Goal: Information Seeking & Learning: Learn about a topic

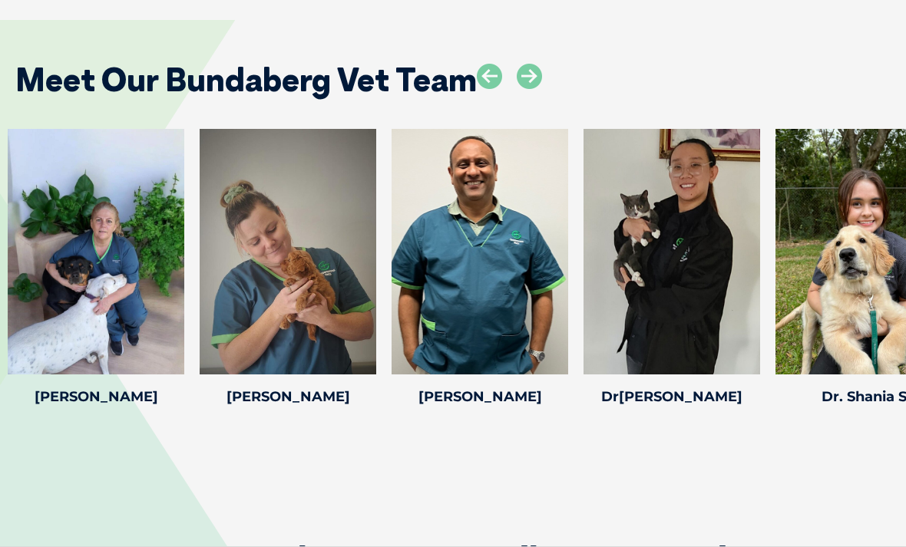
scroll to position [3238, 0]
click at [369, 339] on icon at bounding box center [366, 364] width 51 height 51
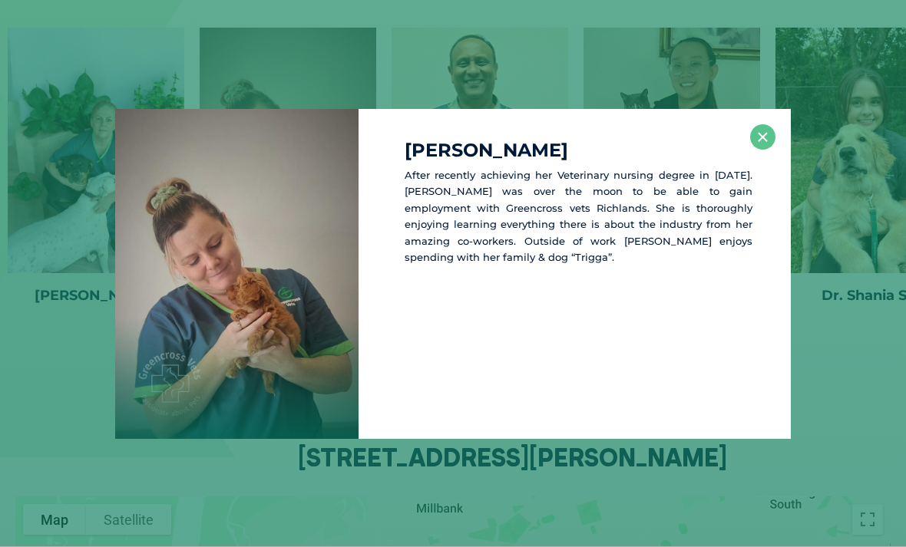
scroll to position [3342, 0]
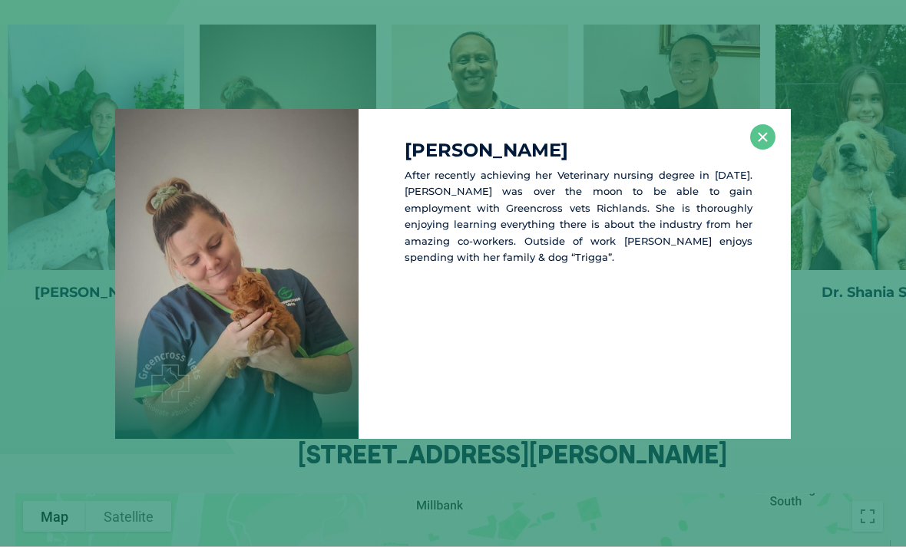
click at [768, 150] on button "×" at bounding box center [762, 136] width 25 height 25
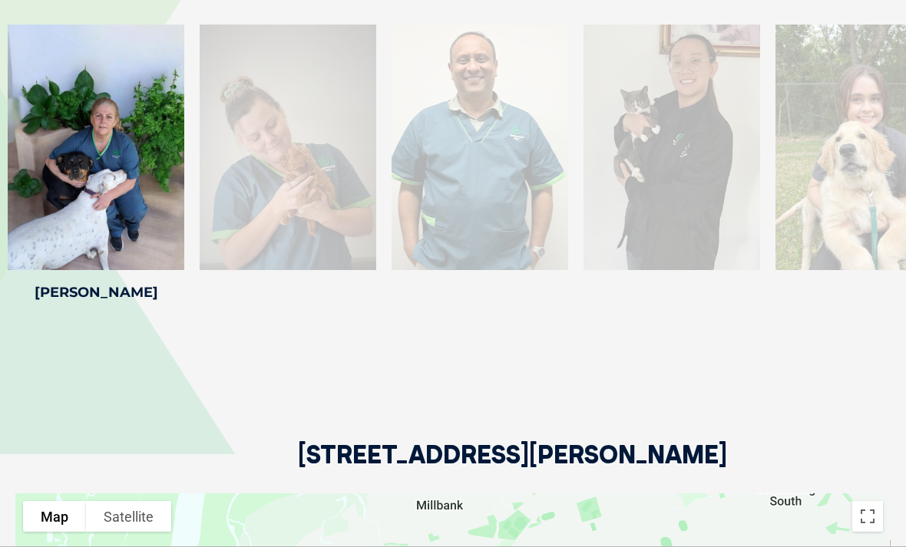
scroll to position [3330, 0]
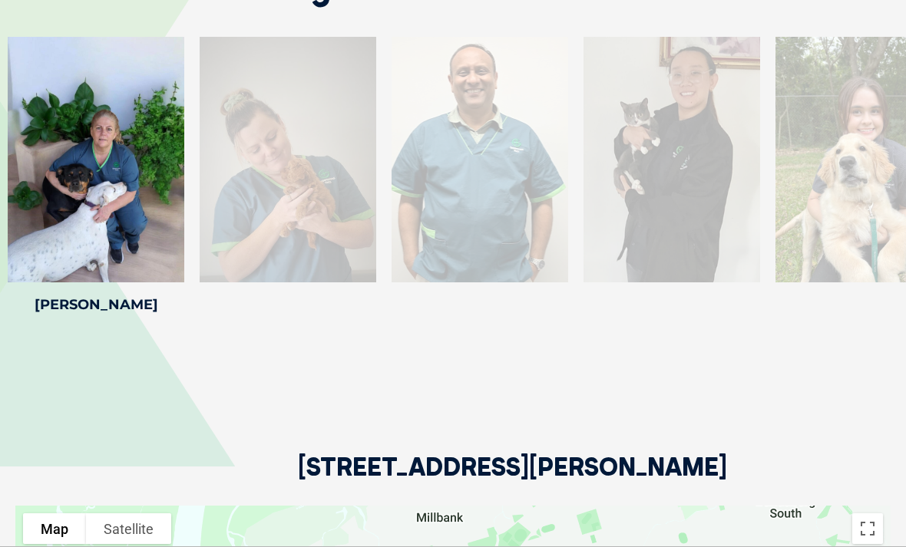
click at [628, 322] on div "Meet Our Bundaberg Vet Team [PERSON_NAME] [PERSON_NAME] graduated from the [GEO…" at bounding box center [453, 131] width 906 height 499
click at [176, 247] on icon at bounding box center [175, 272] width 51 height 51
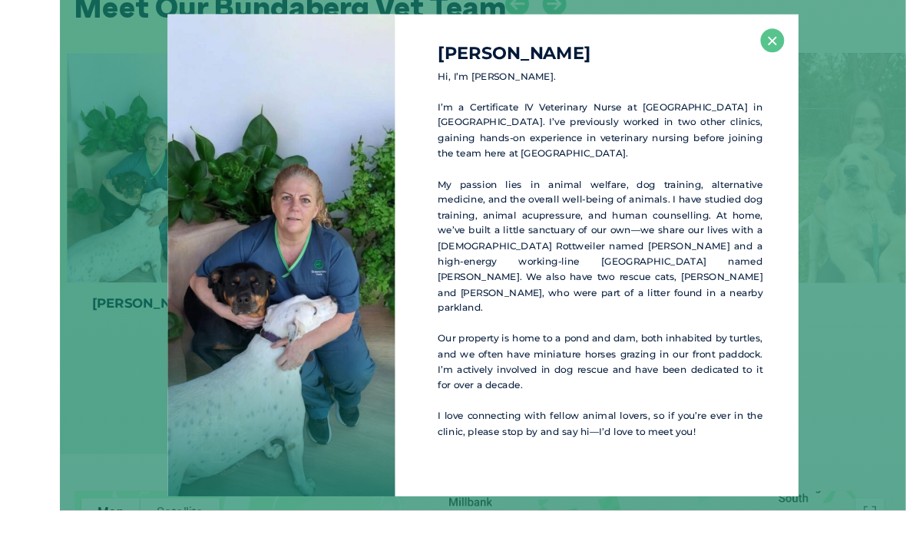
scroll to position [3416, 0]
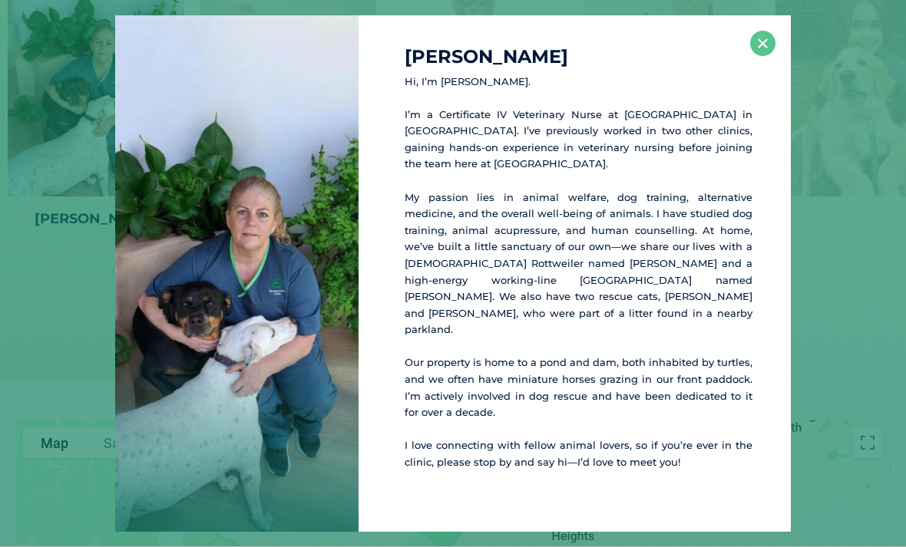
click at [769, 56] on button "×" at bounding box center [762, 43] width 25 height 25
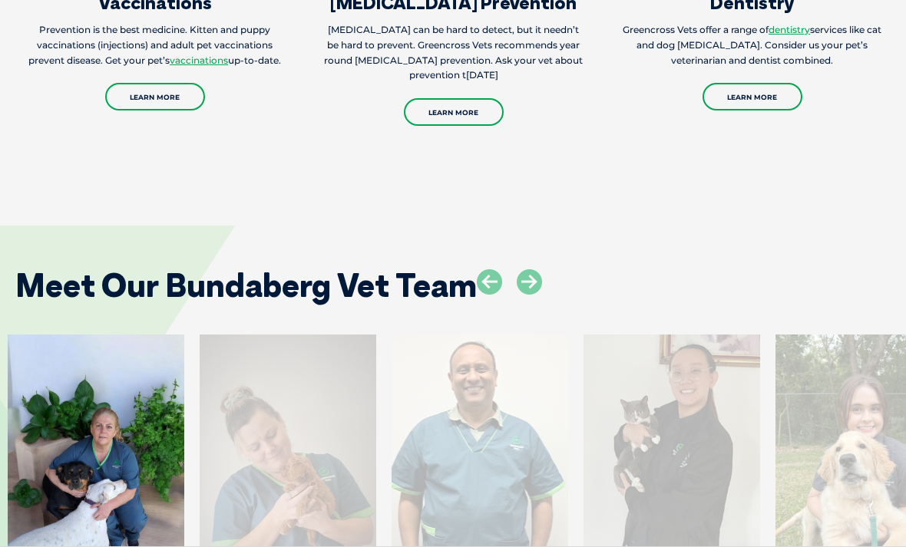
scroll to position [3021, 0]
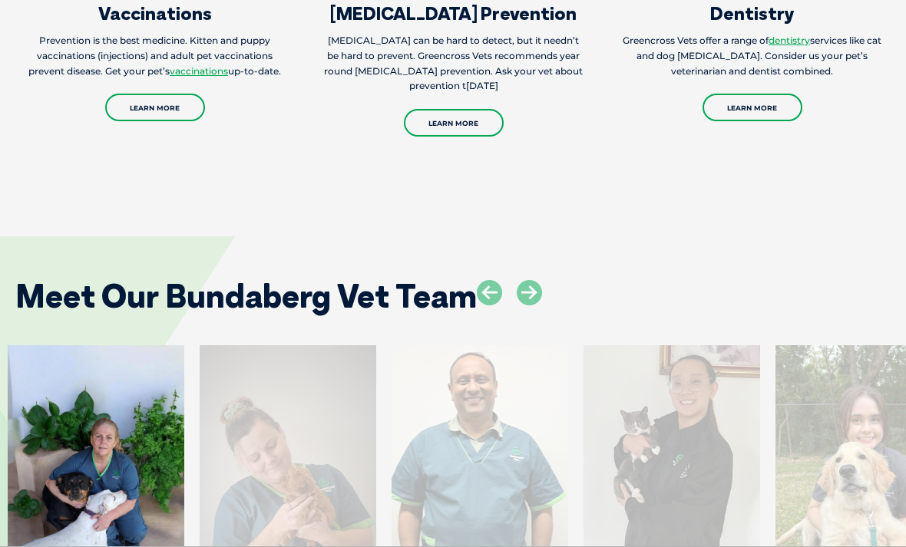
click at [537, 280] on icon at bounding box center [528, 292] width 25 height 25
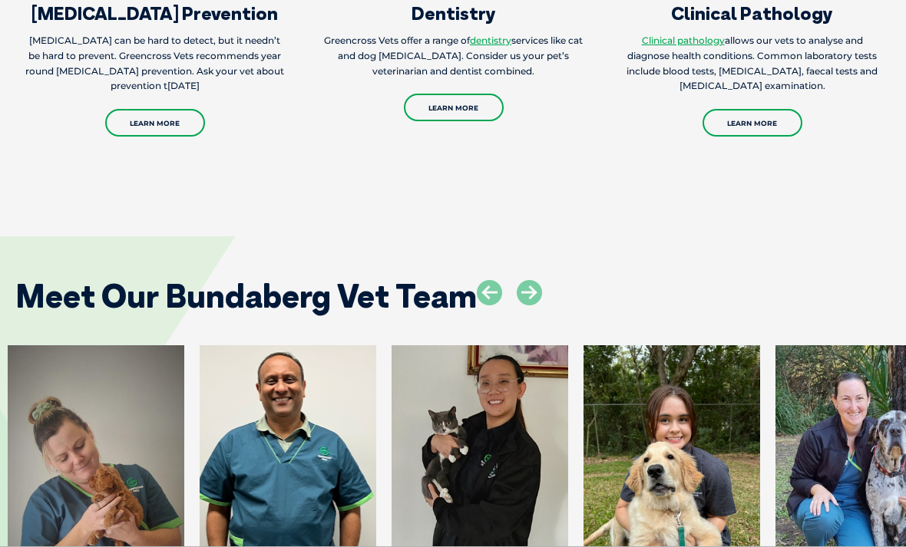
click at [472, 252] on div "Meet Our Bundaberg Vet Team" at bounding box center [453, 291] width 906 height 78
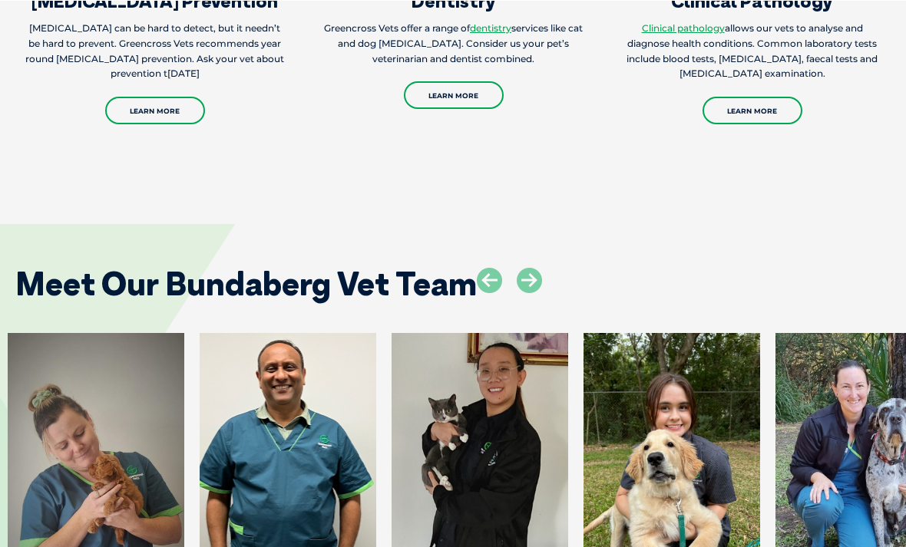
scroll to position [3033, 0]
click at [536, 268] on icon at bounding box center [528, 280] width 25 height 25
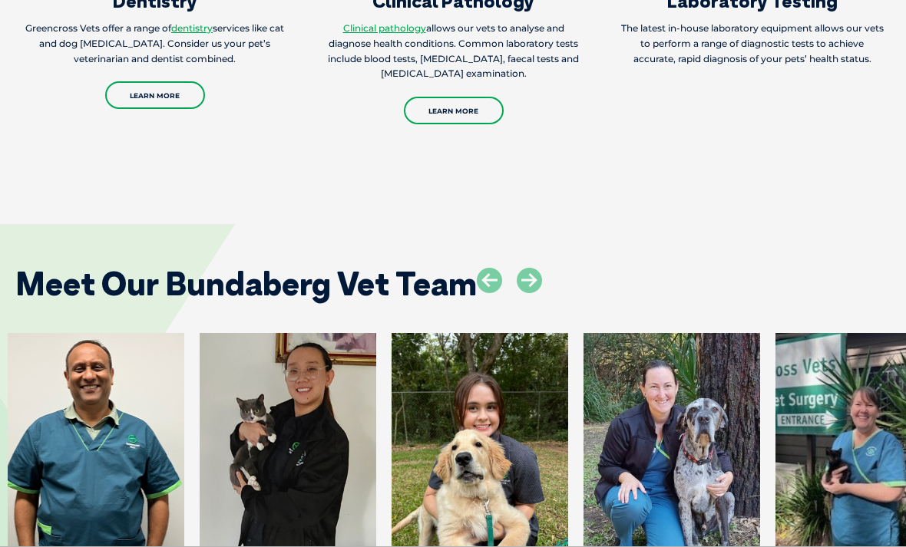
click at [534, 268] on icon at bounding box center [528, 280] width 25 height 25
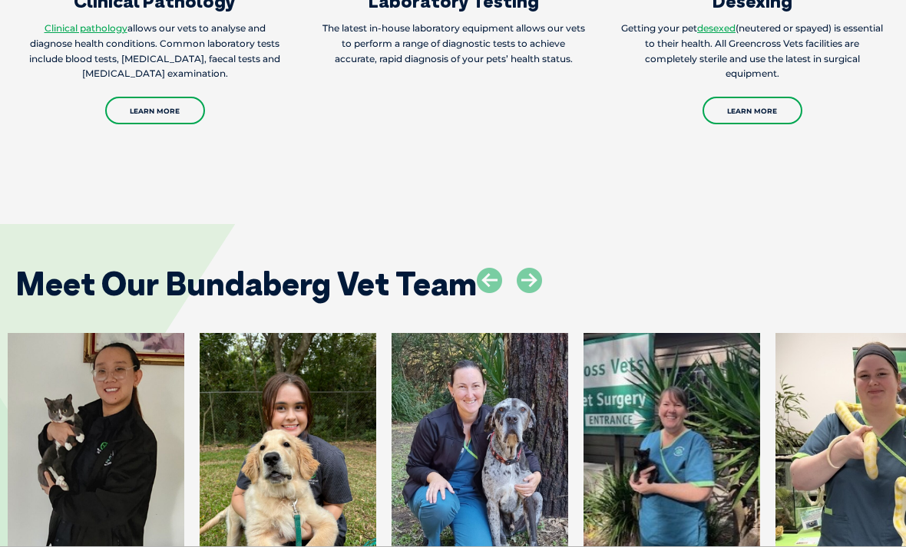
click at [529, 268] on icon at bounding box center [528, 280] width 25 height 25
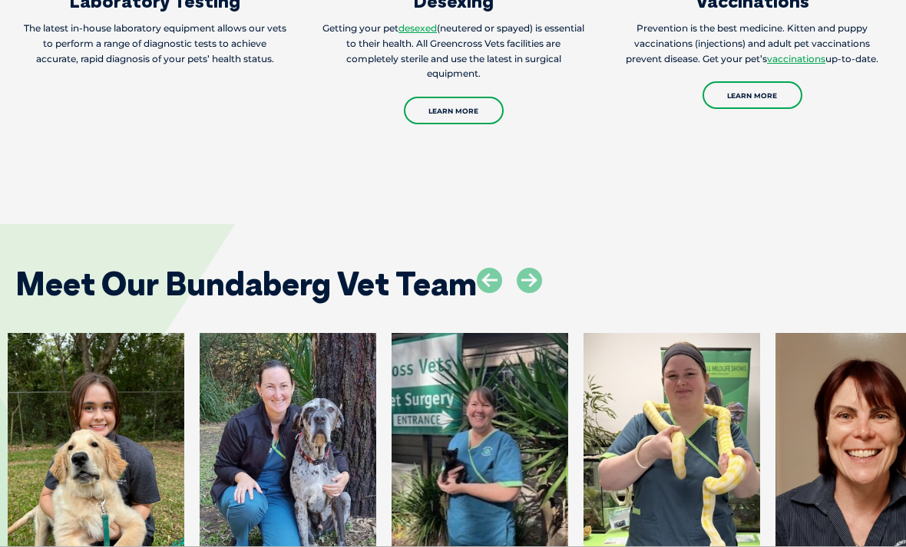
click at [533, 268] on icon at bounding box center [528, 280] width 25 height 25
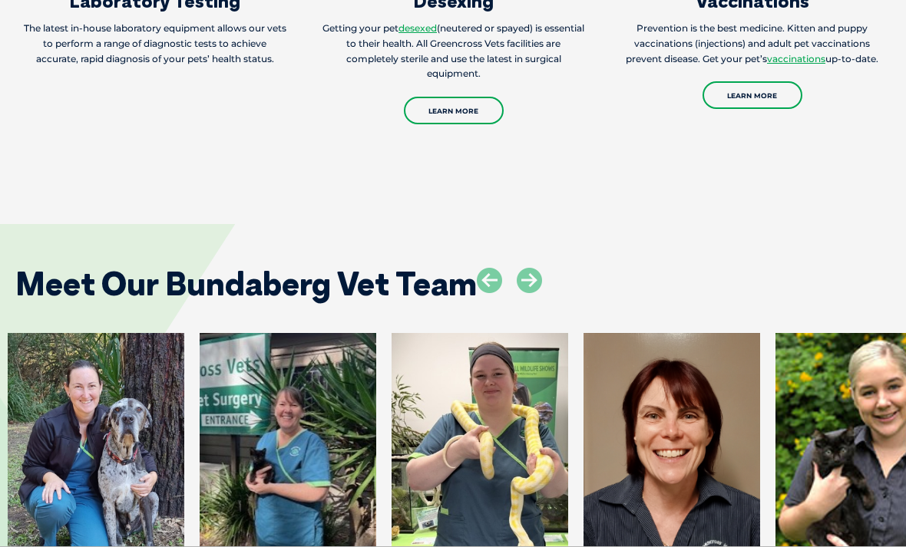
click at [539, 268] on icon at bounding box center [528, 280] width 25 height 25
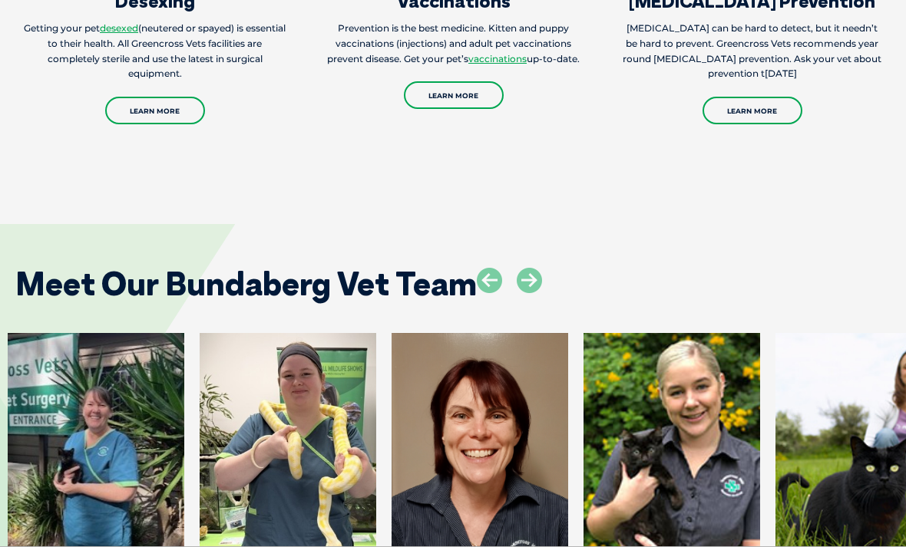
click at [535, 268] on icon at bounding box center [528, 280] width 25 height 25
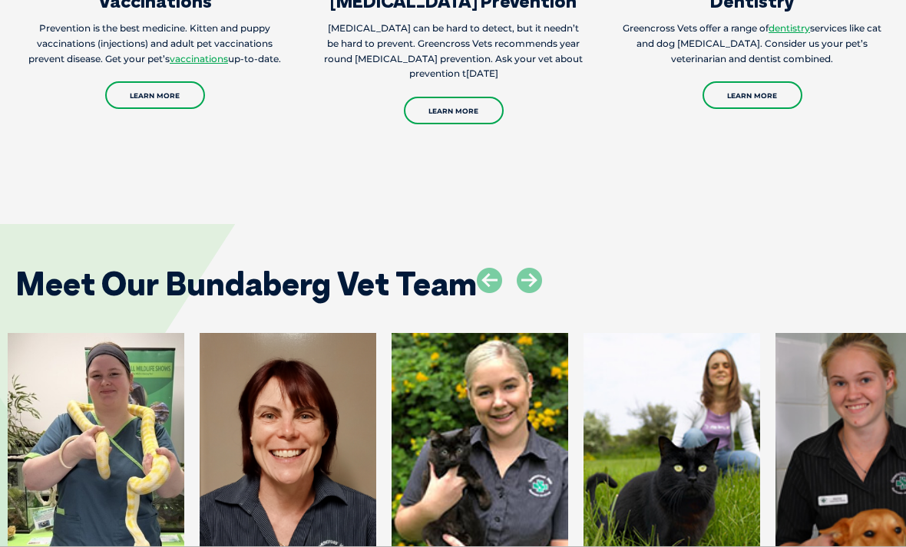
click at [531, 268] on icon at bounding box center [528, 280] width 25 height 25
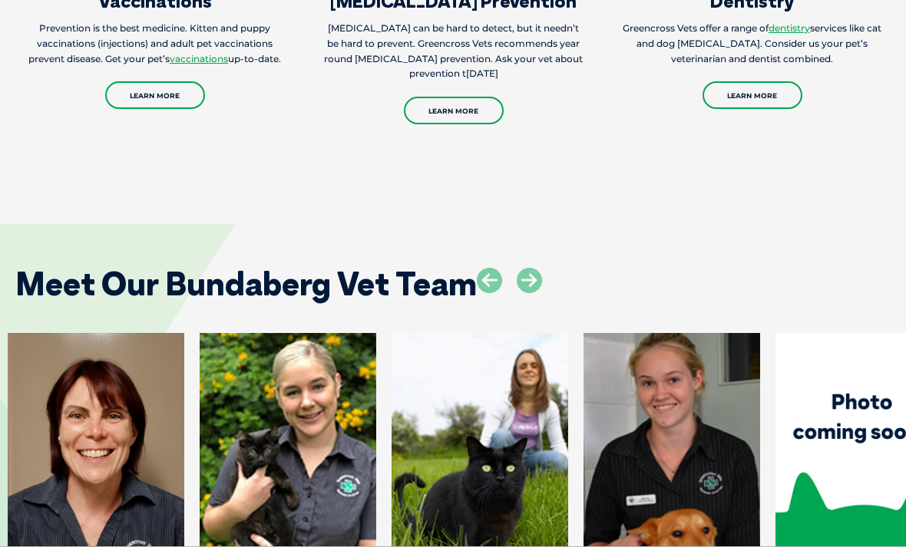
click at [528, 268] on icon at bounding box center [528, 280] width 25 height 25
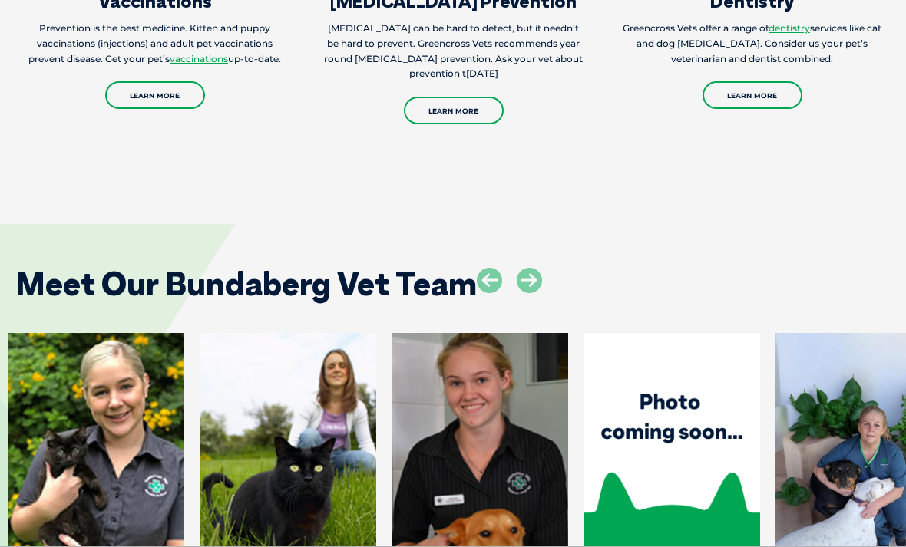
click at [536, 268] on icon at bounding box center [528, 280] width 25 height 25
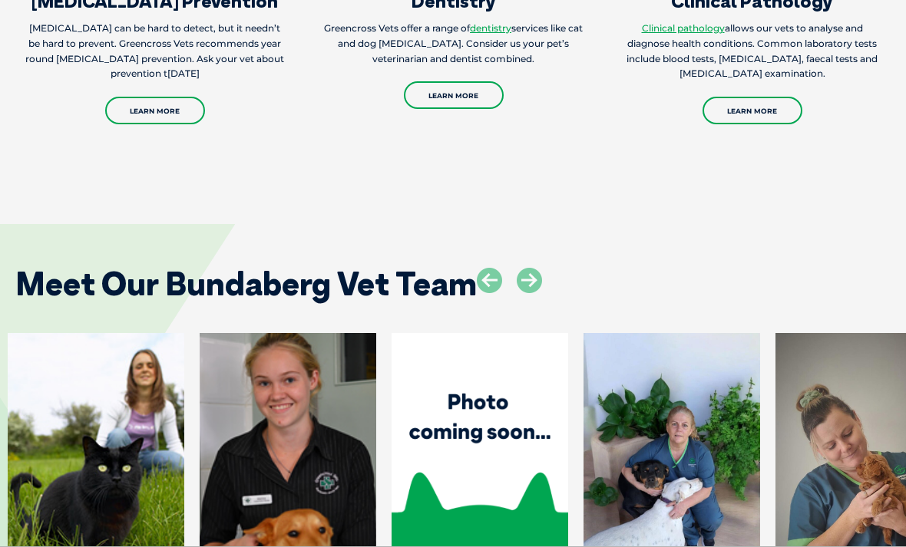
click at [530, 268] on icon at bounding box center [528, 280] width 25 height 25
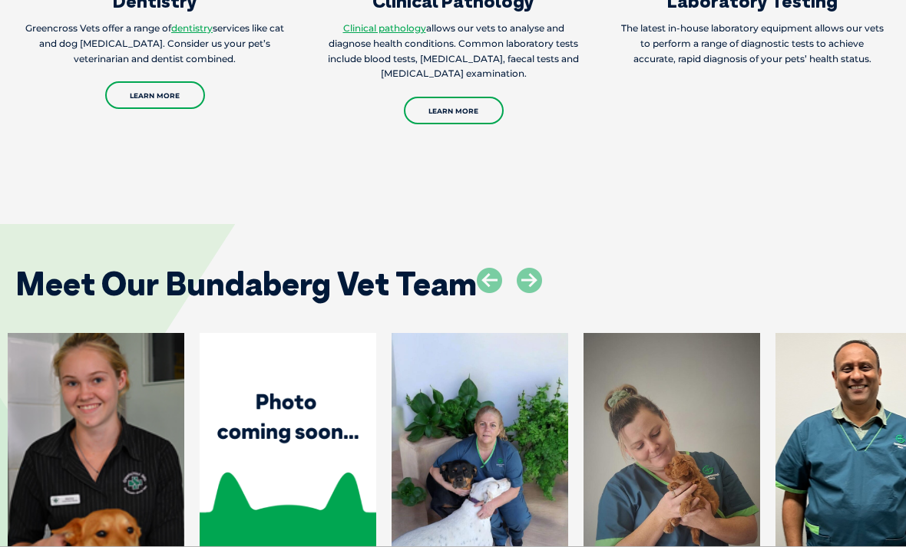
click at [529, 268] on icon at bounding box center [528, 280] width 25 height 25
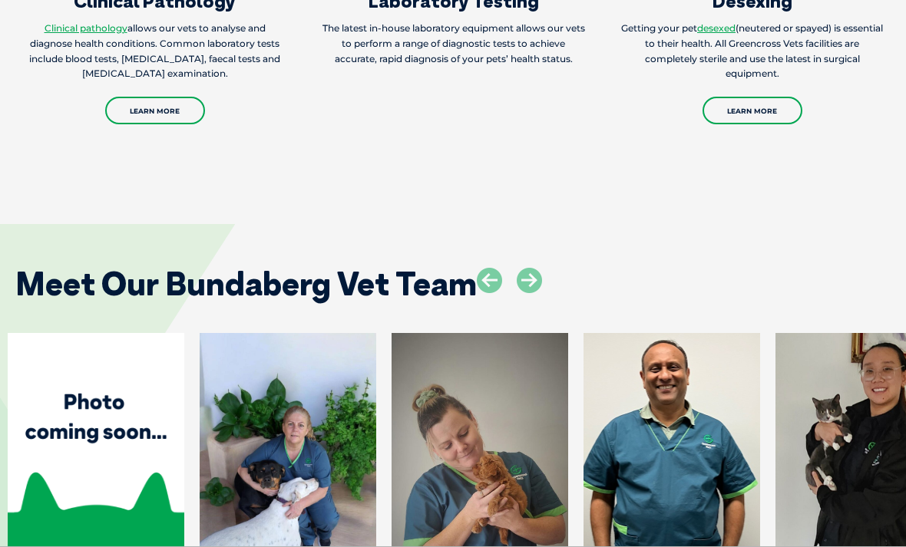
click at [526, 268] on icon at bounding box center [528, 280] width 25 height 25
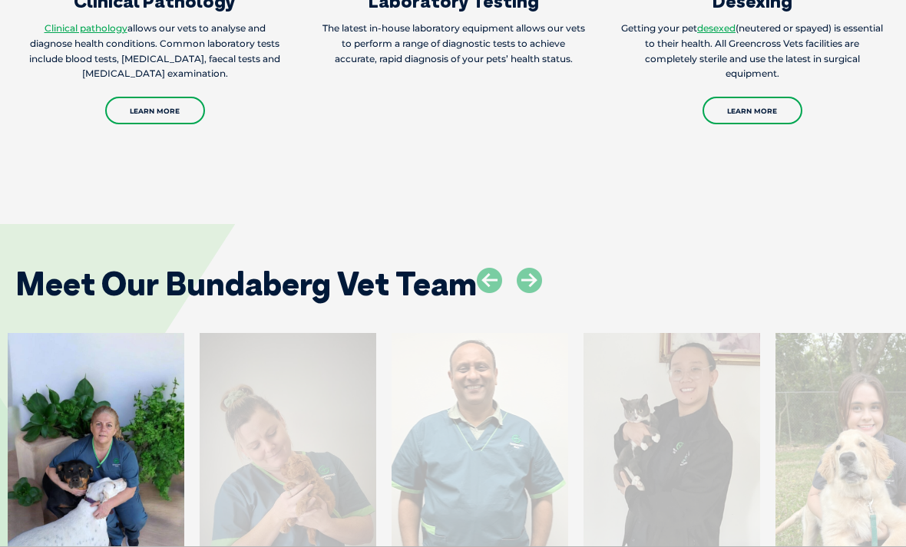
click at [493, 268] on icon at bounding box center [489, 280] width 25 height 25
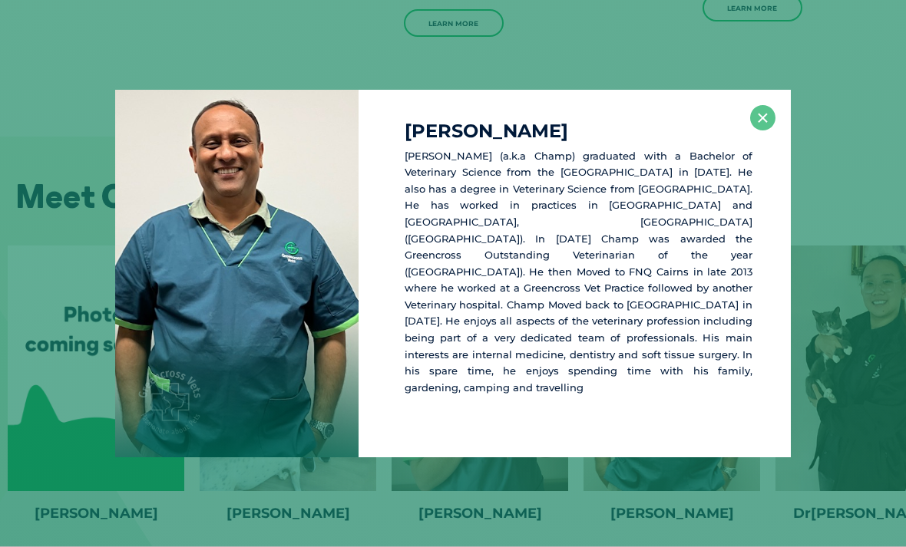
scroll to position [3138, 0]
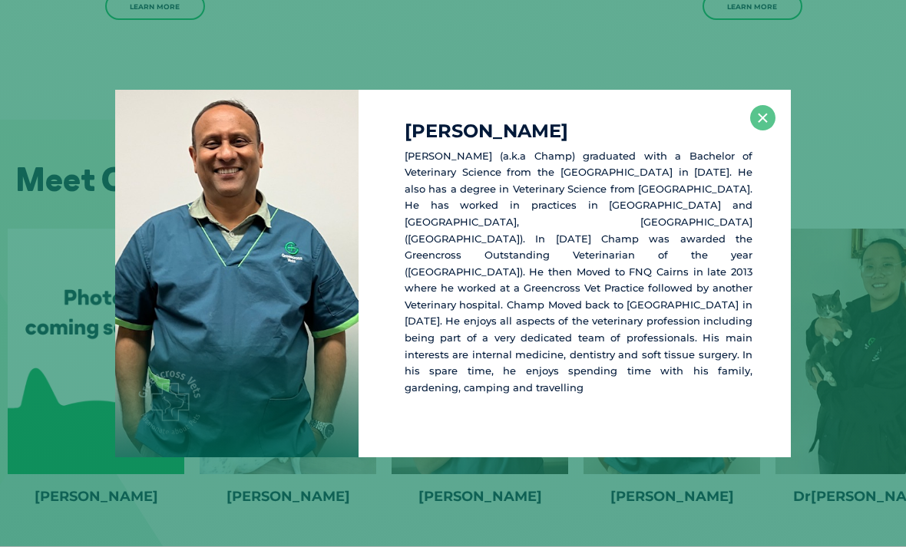
click at [774, 130] on button "×" at bounding box center [762, 117] width 25 height 25
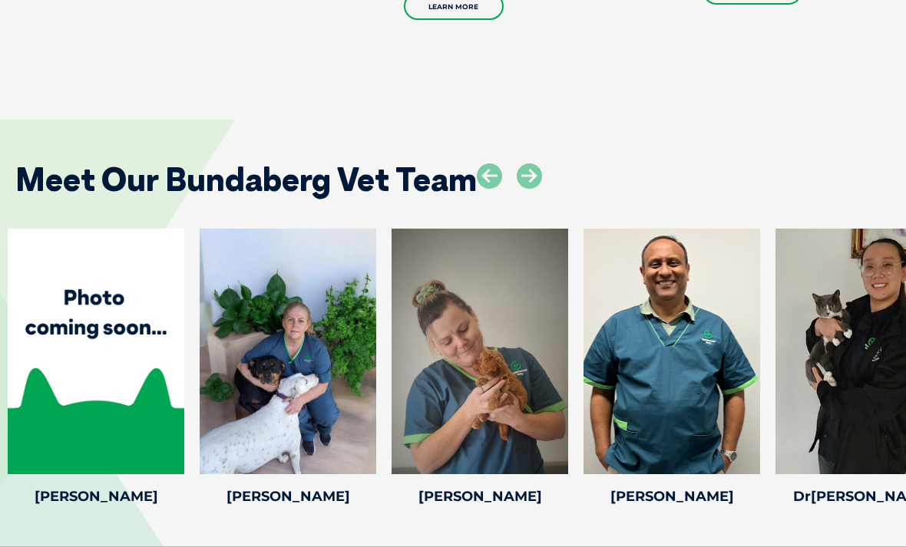
click at [529, 163] on icon at bounding box center [528, 175] width 25 height 25
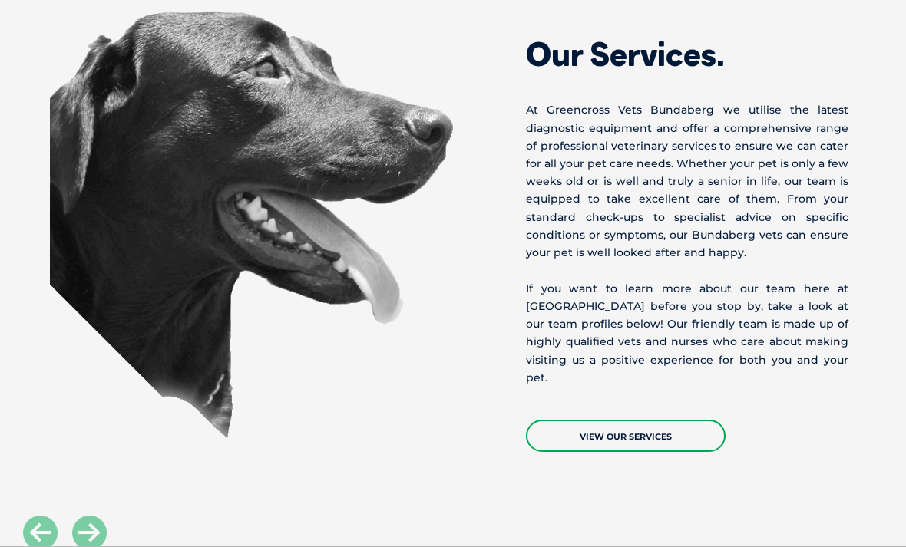
scroll to position [2250, 0]
